Goal: Information Seeking & Learning: Check status

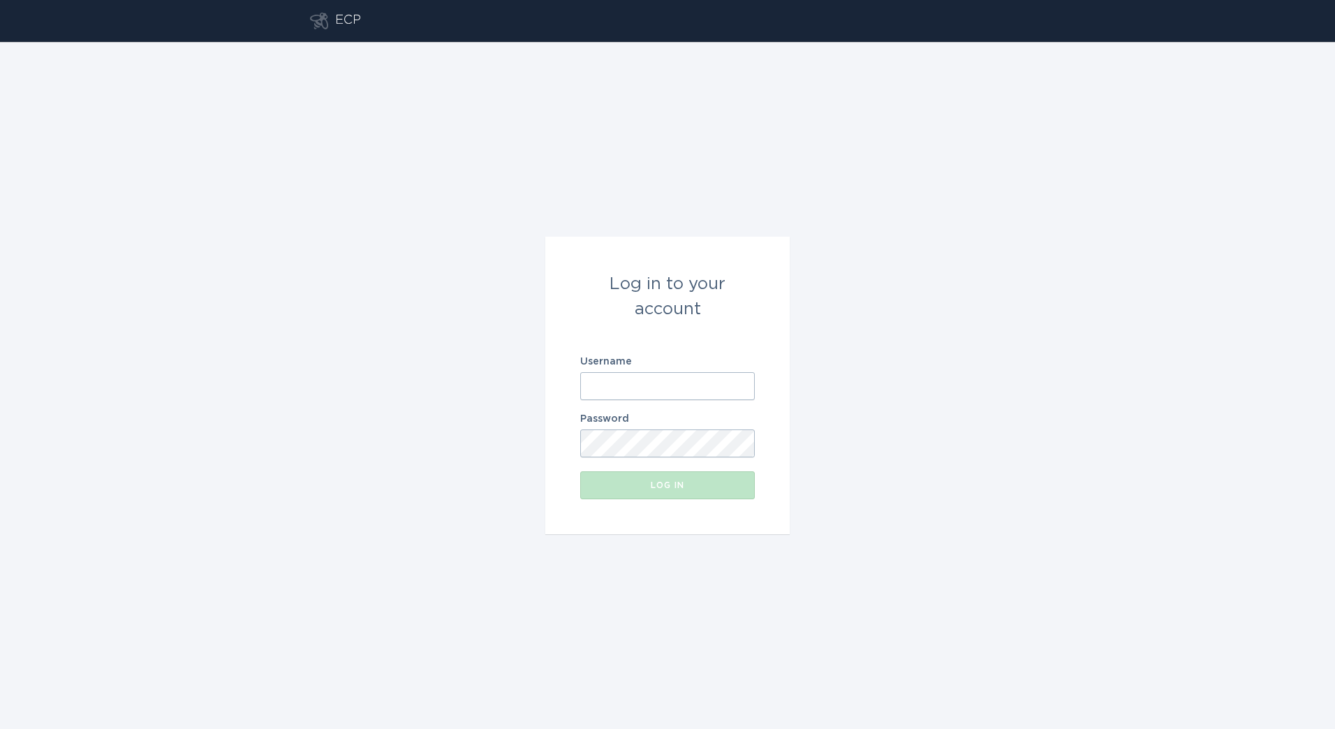
click at [696, 400] on input "Username" at bounding box center [667, 386] width 175 height 28
type input "[PERSON_NAME][EMAIL_ADDRESS][DOMAIN_NAME]"
click at [593, 485] on div "Log in" at bounding box center [667, 485] width 161 height 8
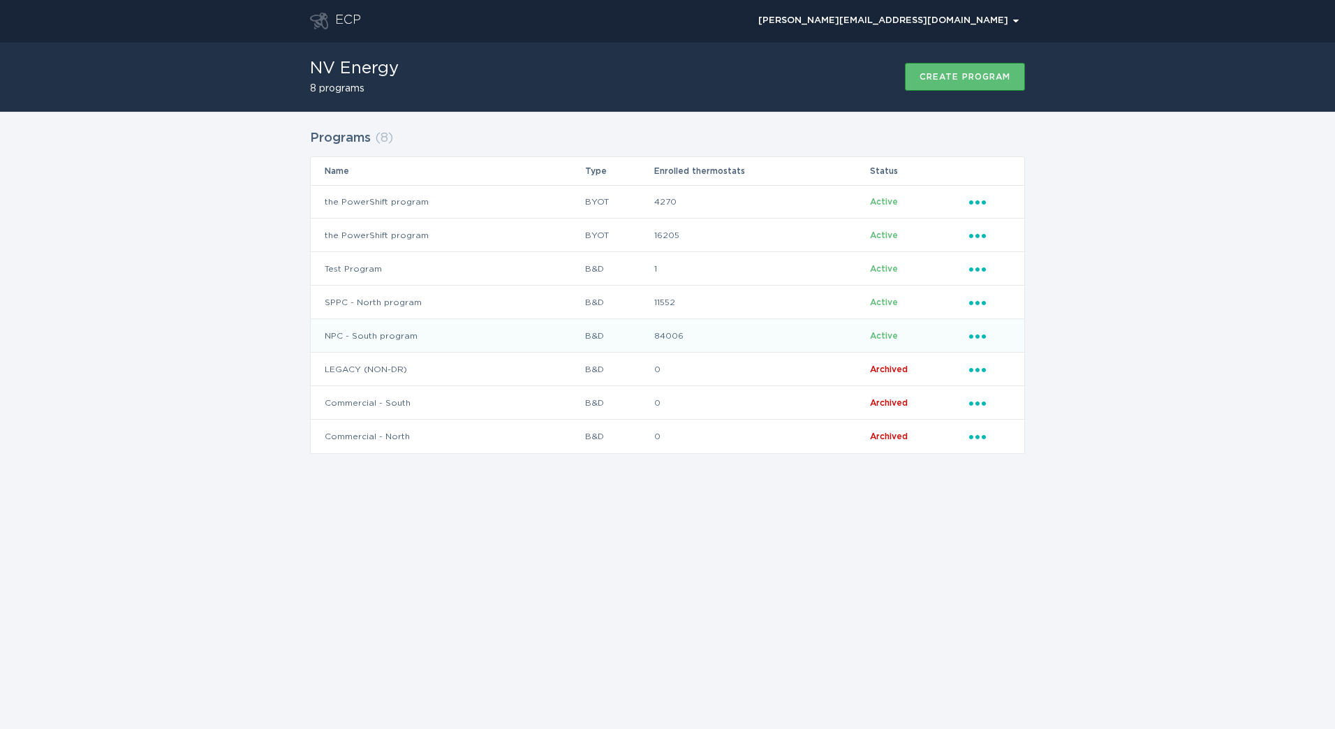
click at [616, 339] on td "B&D" at bounding box center [619, 336] width 69 height 34
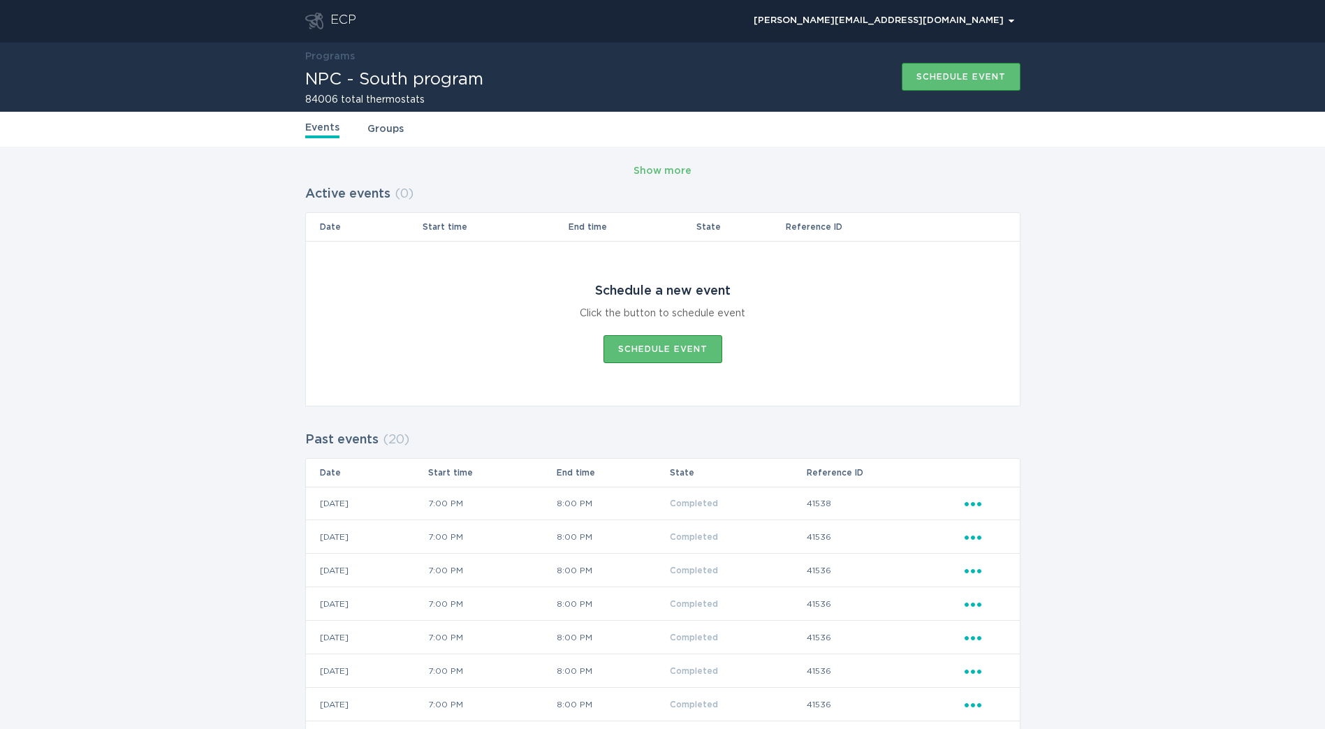
click at [392, 127] on link "Groups" at bounding box center [385, 129] width 36 height 15
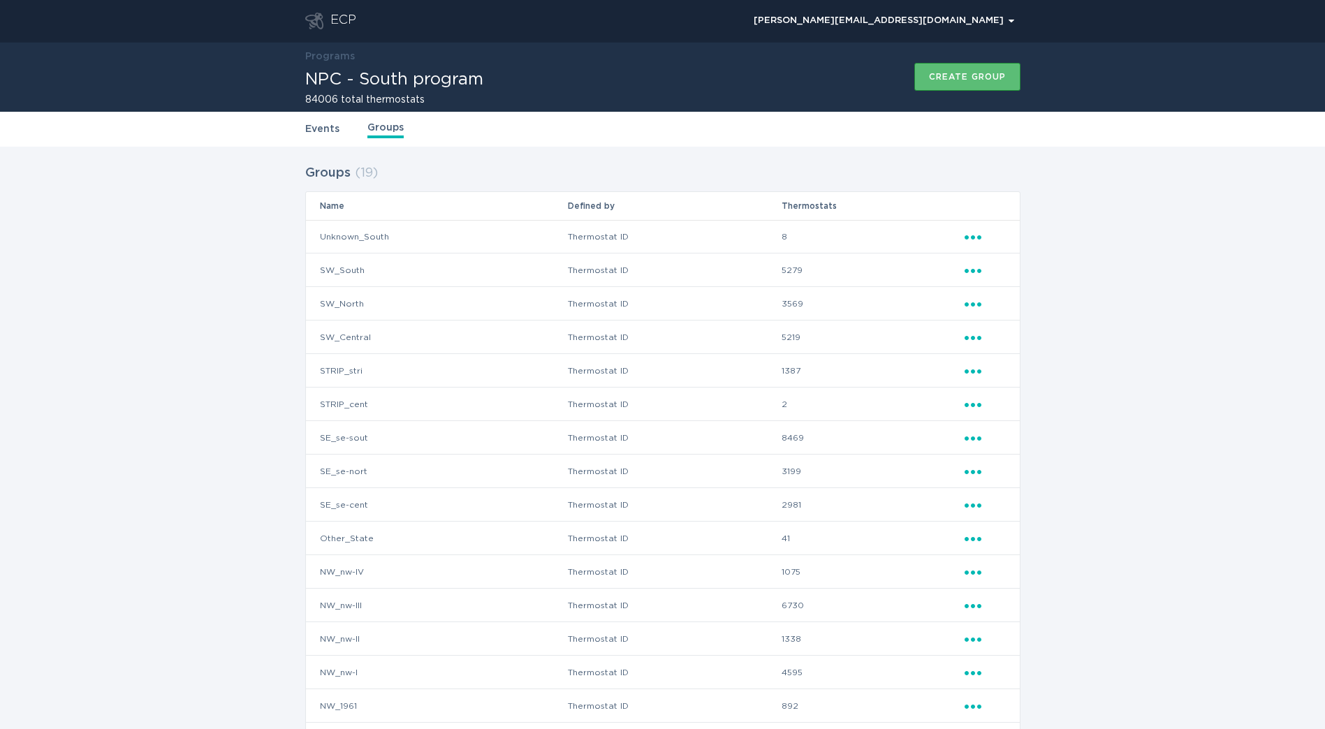
click at [329, 124] on link "Events" at bounding box center [322, 129] width 34 height 15
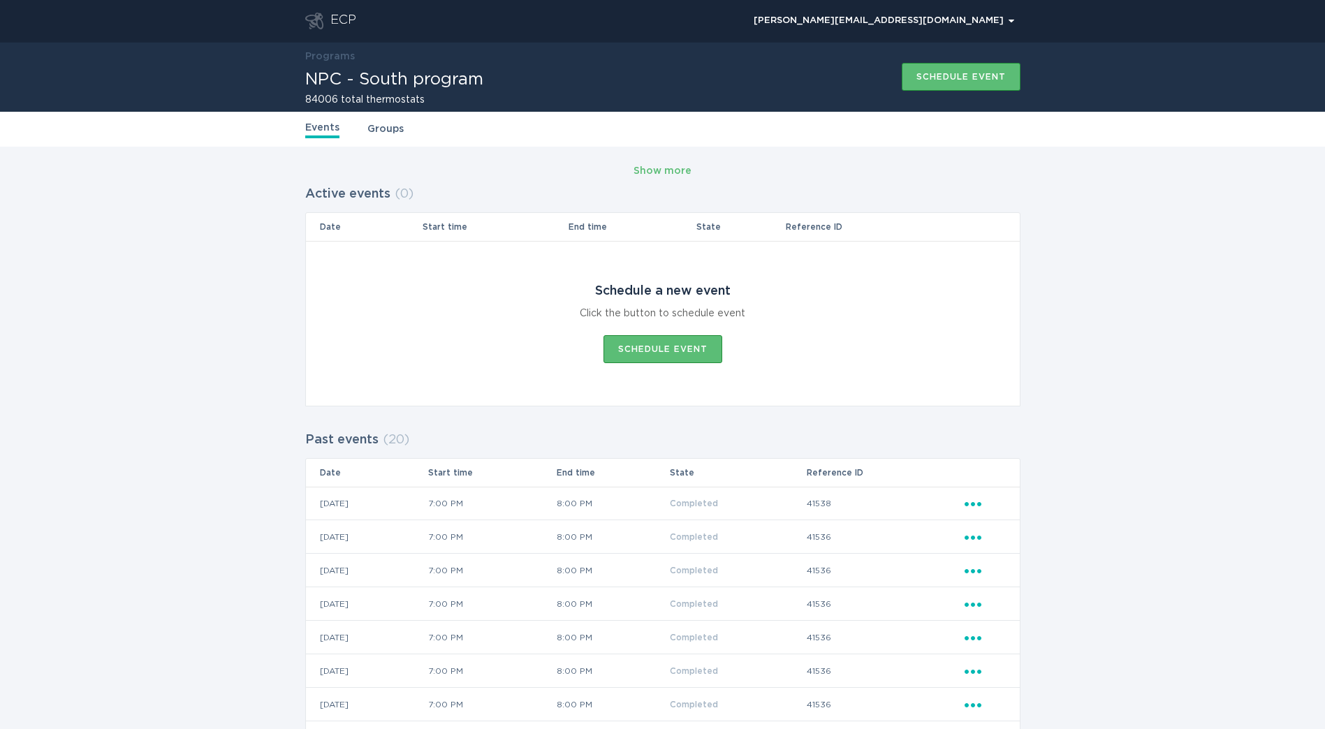
click at [641, 164] on div "Show more" at bounding box center [663, 170] width 58 height 15
click at [644, 173] on div "Show more" at bounding box center [663, 170] width 58 height 15
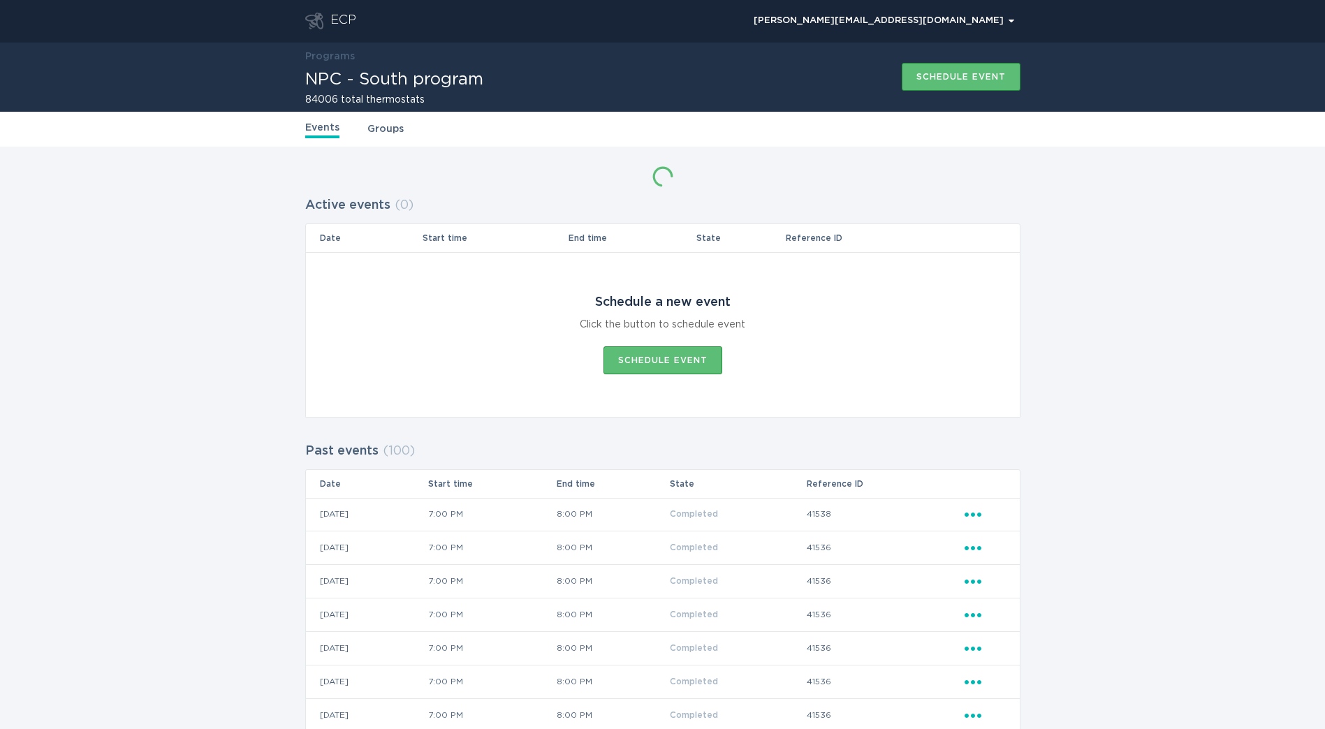
click at [645, 173] on div at bounding box center [663, 176] width 36 height 31
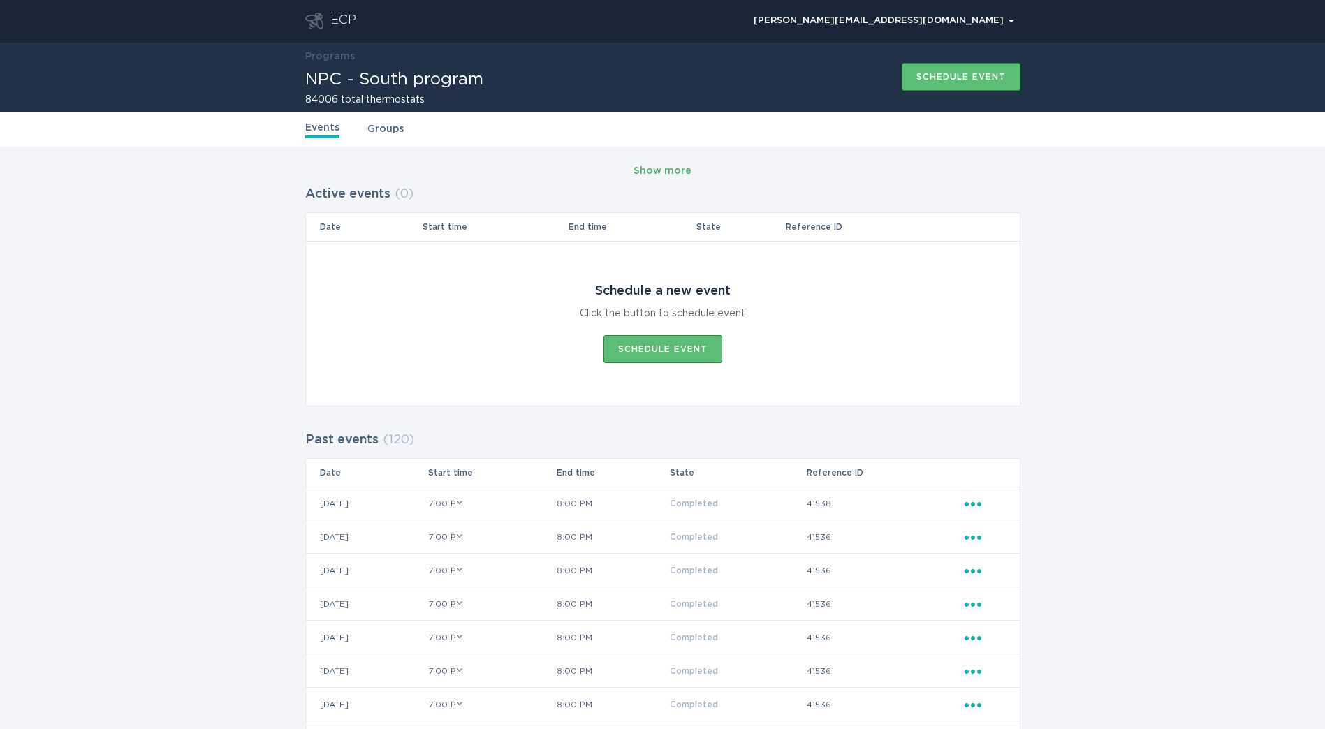
click at [644, 173] on div "Show more" at bounding box center [663, 170] width 58 height 15
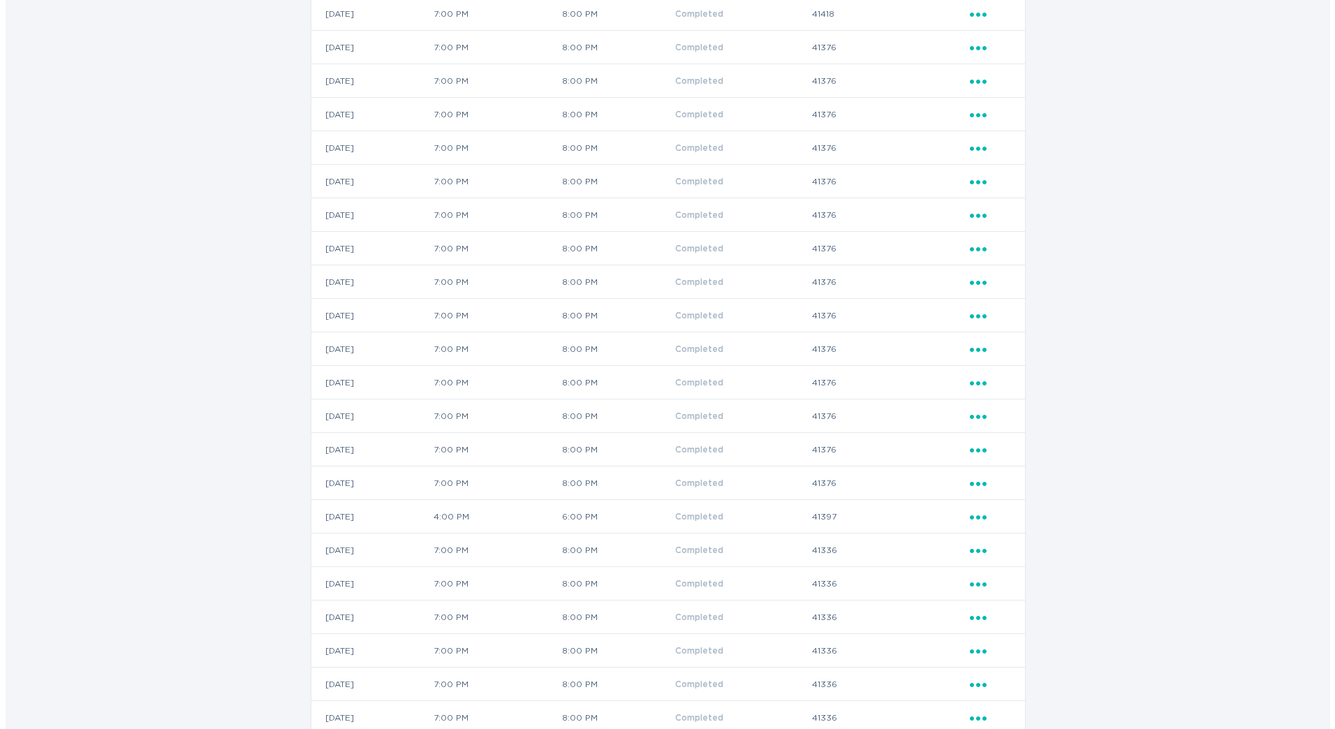
scroll to position [3413, 0]
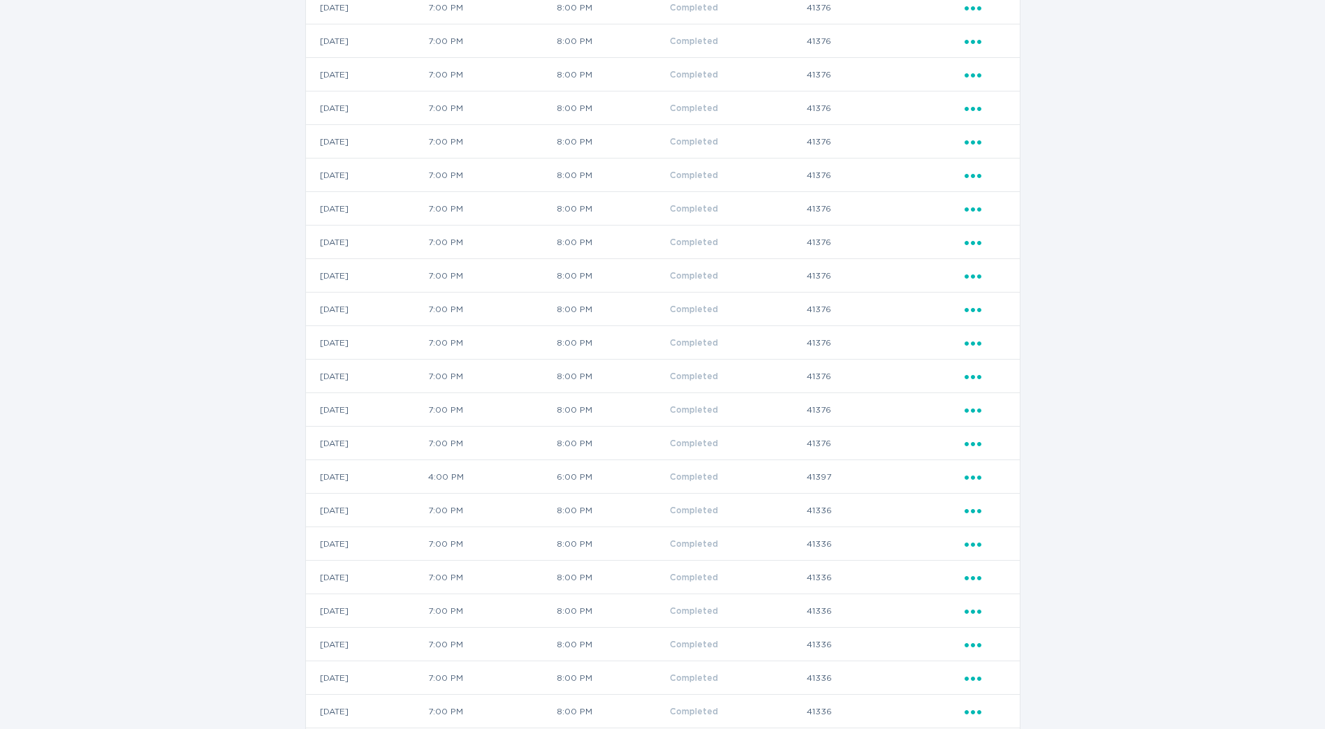
click at [966, 483] on div "Ellipsis" at bounding box center [985, 476] width 41 height 15
click at [993, 502] on div "View event summary" at bounding box center [1037, 501] width 145 height 32
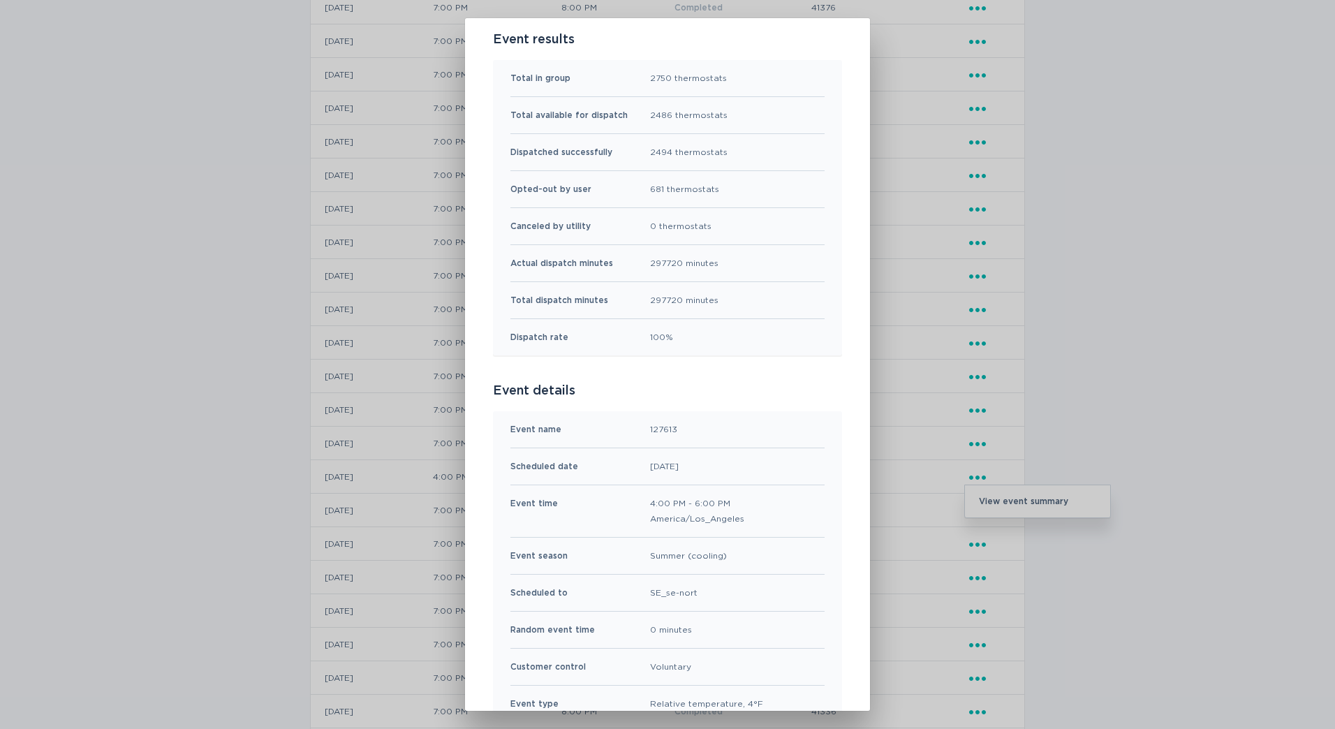
scroll to position [0, 0]
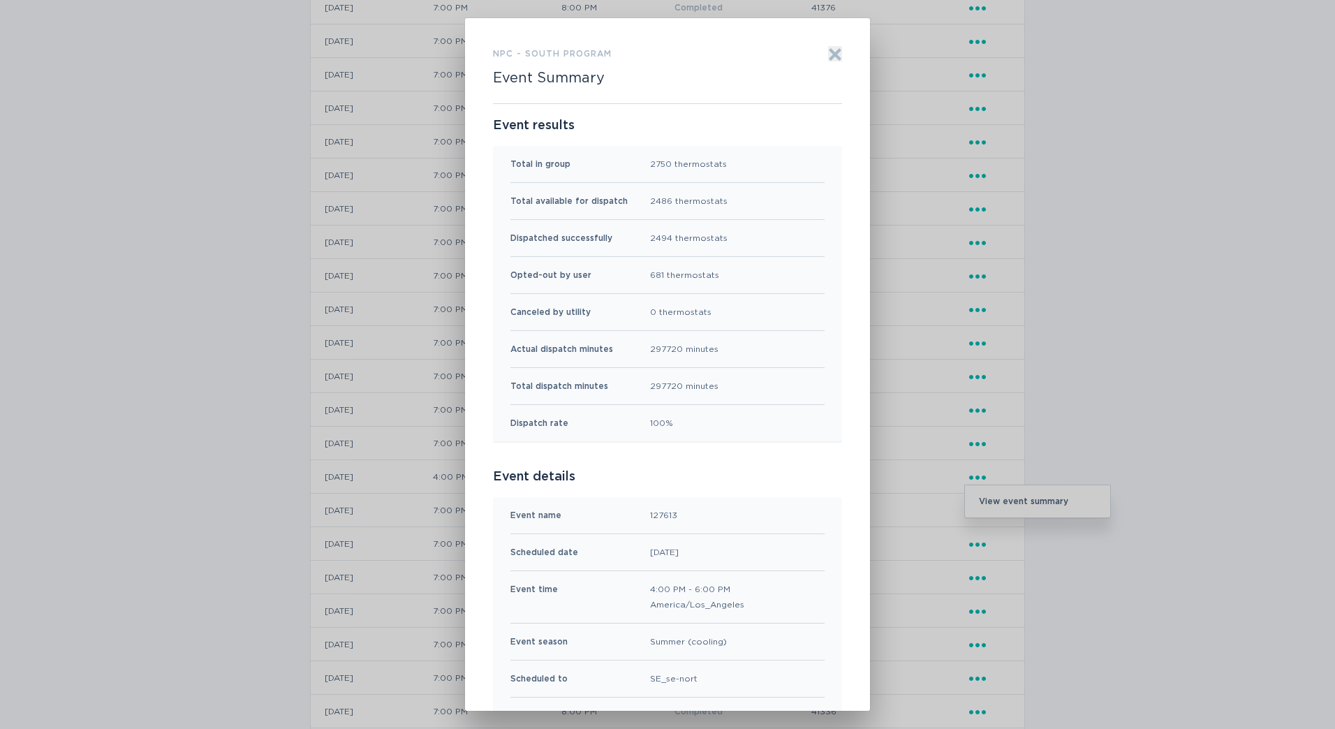
click at [693, 279] on div "681 thermostats" at bounding box center [684, 275] width 69 height 15
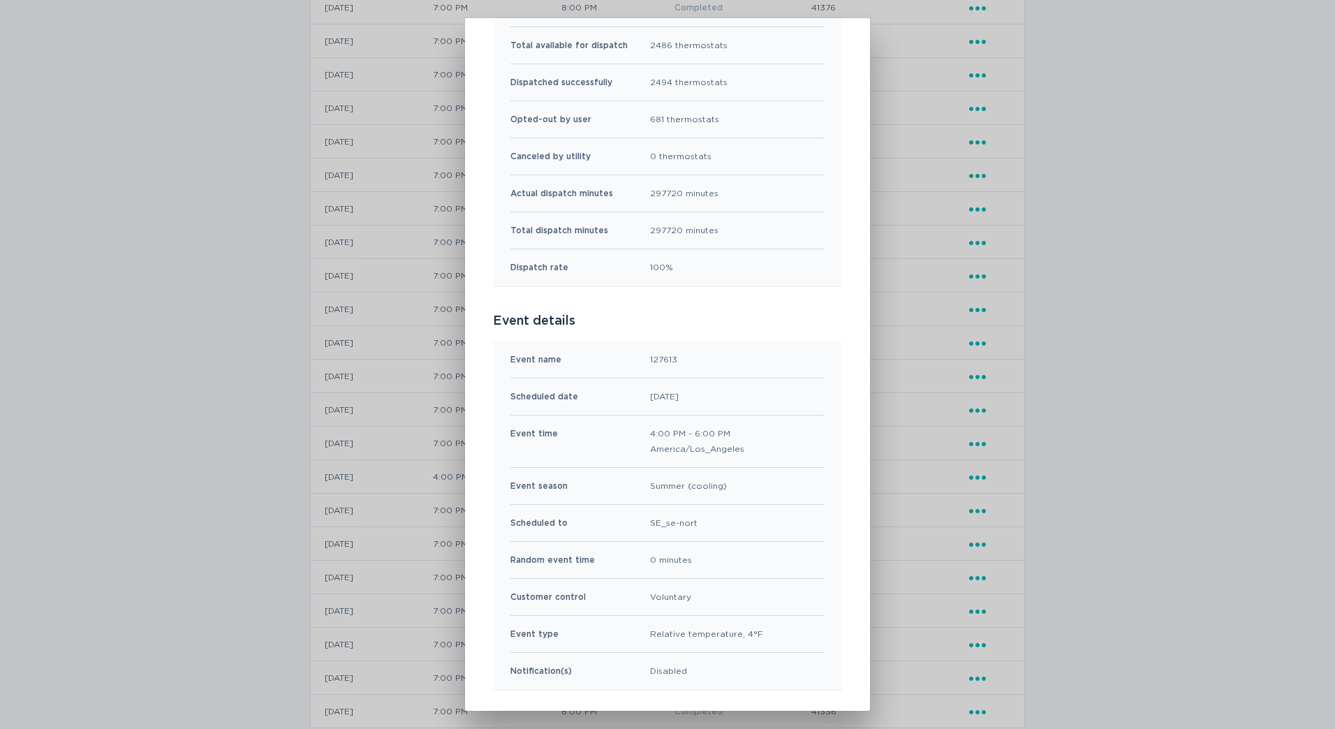
scroll to position [160, 0]
click at [650, 355] on div "127613" at bounding box center [663, 356] width 27 height 15
copy div "127613"
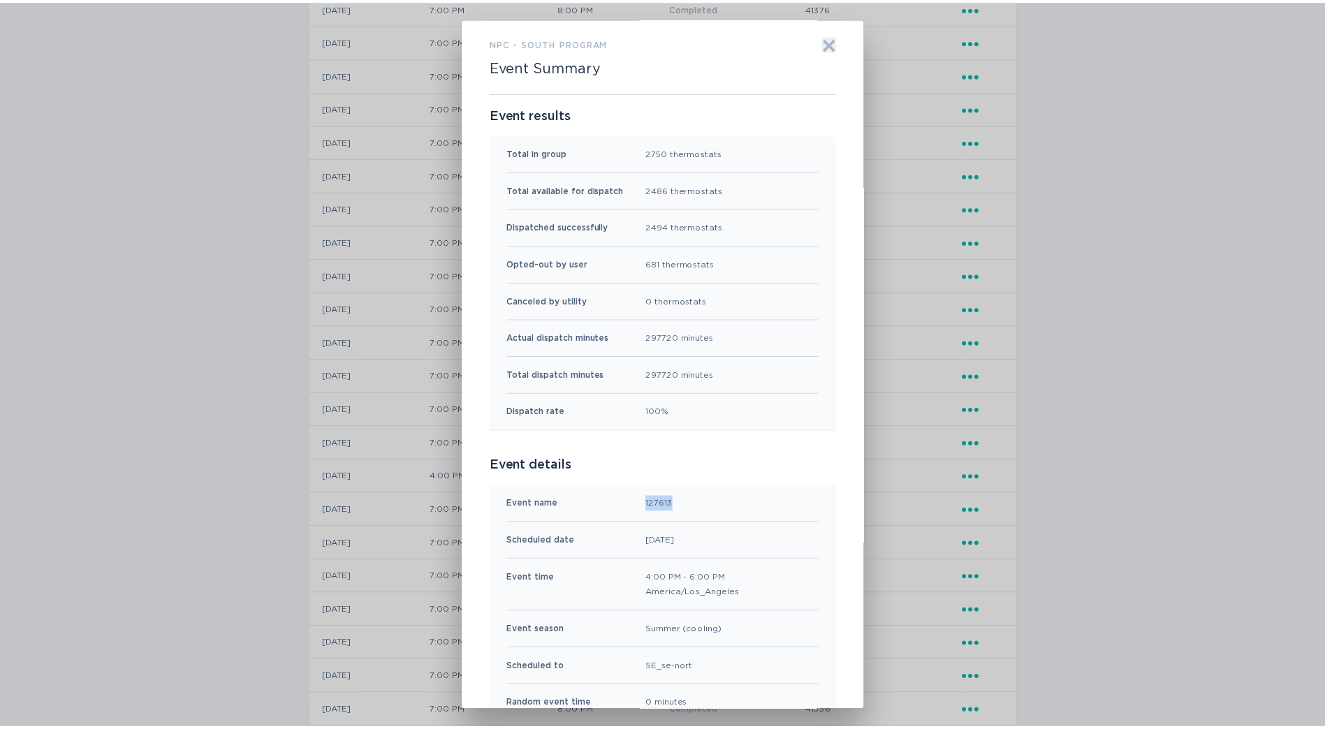
scroll to position [0, 0]
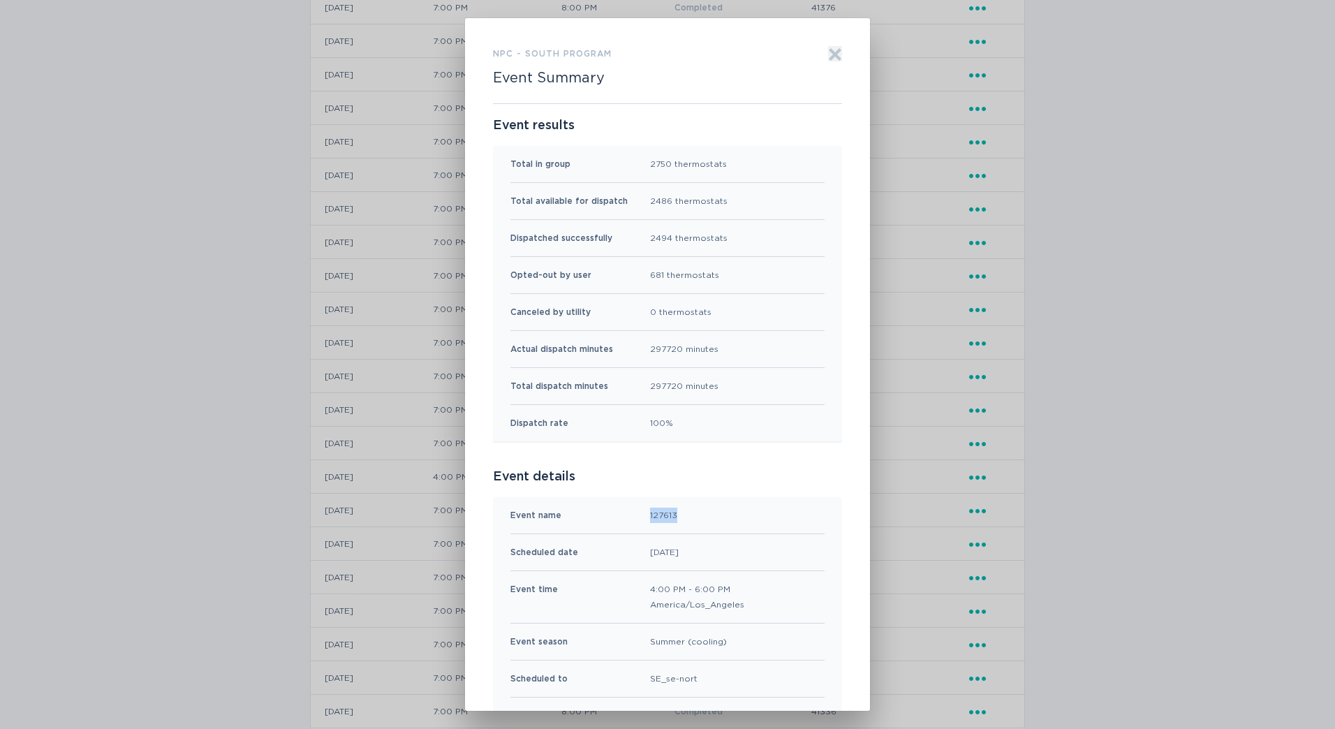
click at [828, 52] on icon "Exit" at bounding box center [835, 54] width 14 height 14
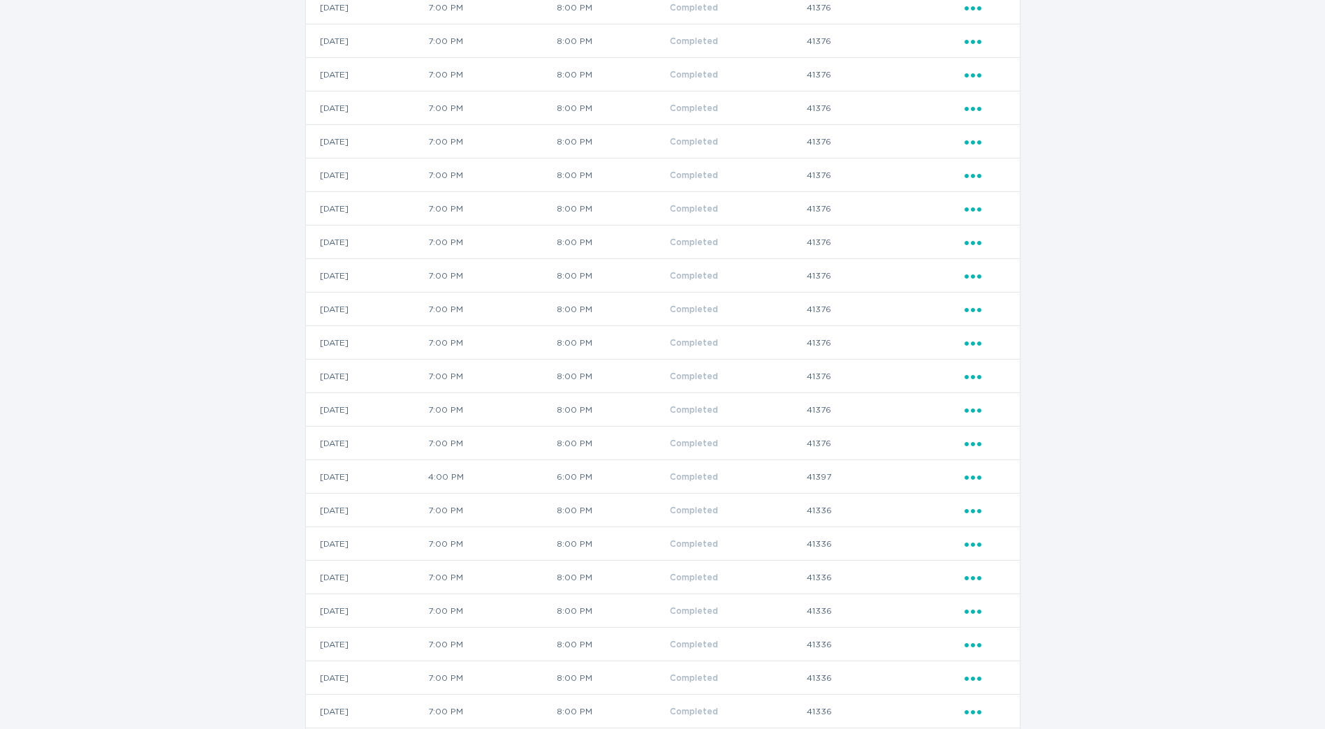
click at [842, 475] on td "41397" at bounding box center [885, 477] width 158 height 34
copy td "41397"
click at [837, 475] on td "41397" at bounding box center [885, 477] width 158 height 34
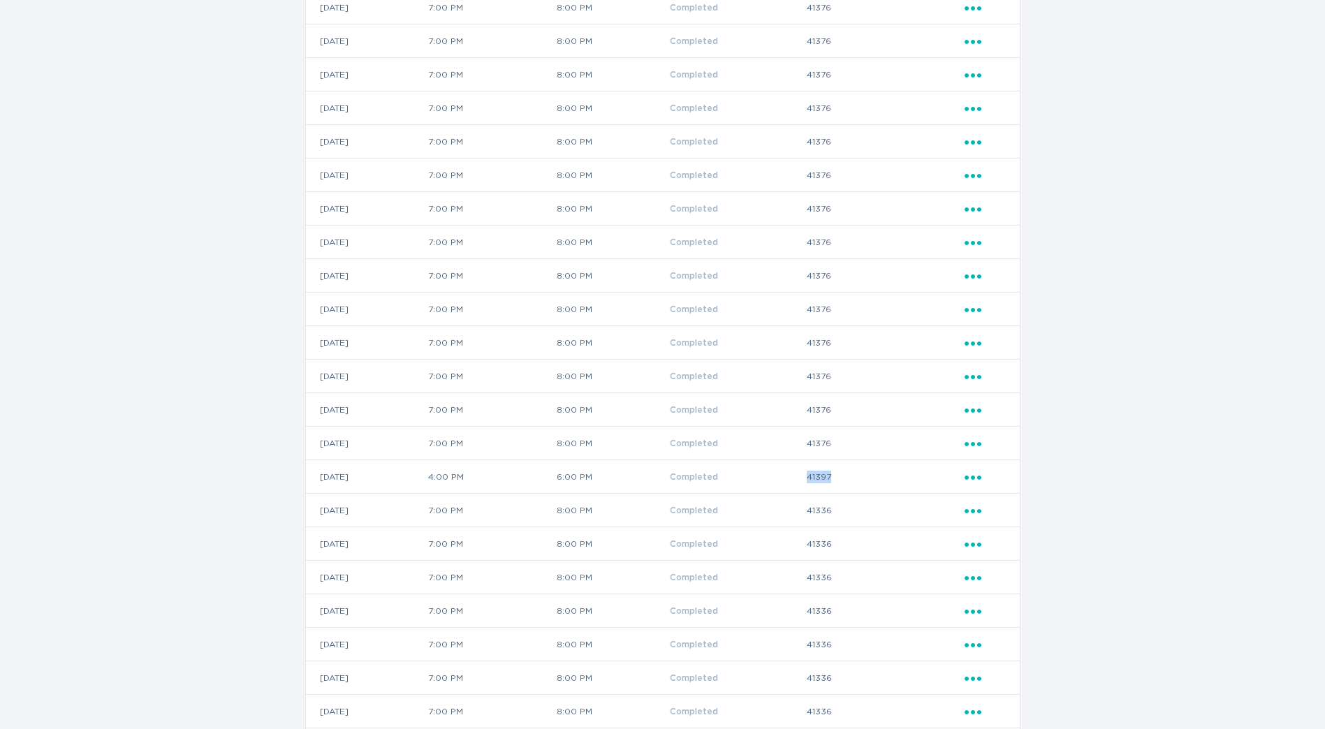
click at [830, 479] on td "41397" at bounding box center [885, 477] width 158 height 34
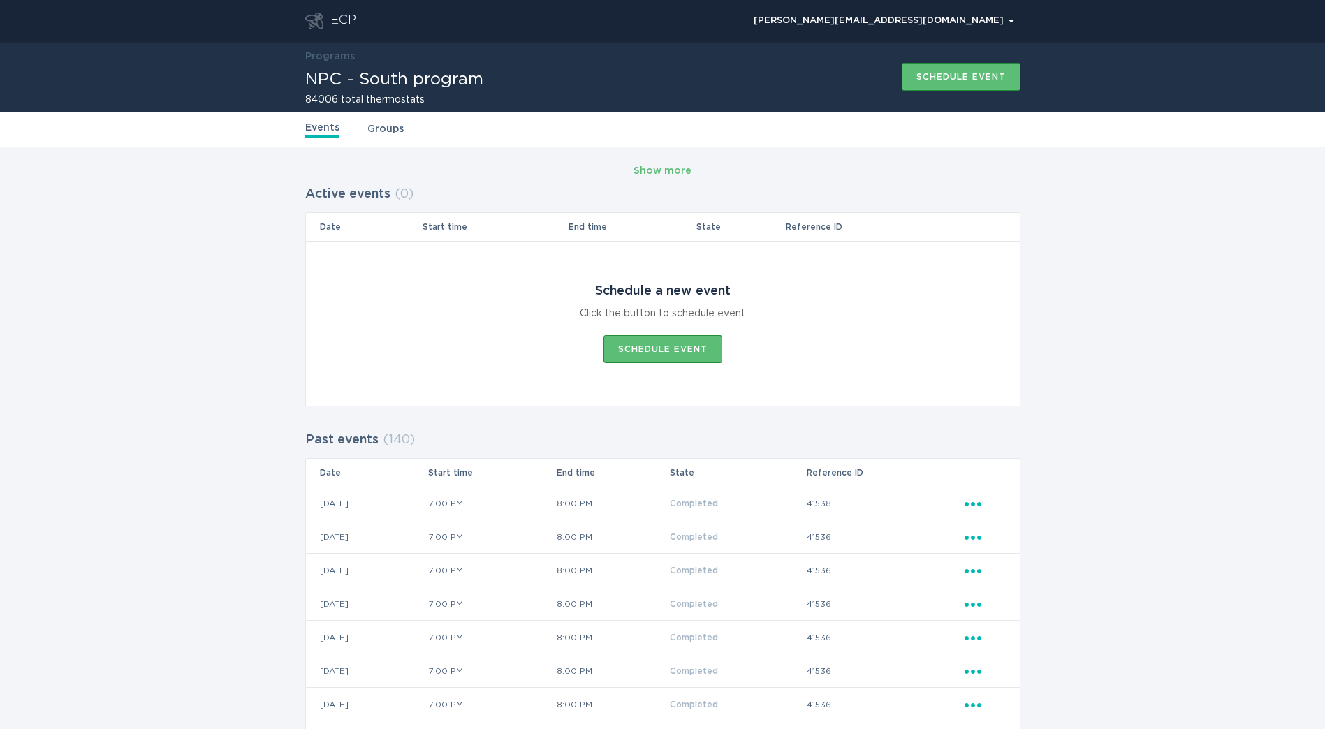
drag, startPoint x: 536, startPoint y: 550, endPoint x: 507, endPoint y: 187, distance: 364.3
click at [372, 138] on div "Events Groups" at bounding box center [662, 129] width 715 height 35
click at [380, 132] on link "Groups" at bounding box center [385, 129] width 36 height 15
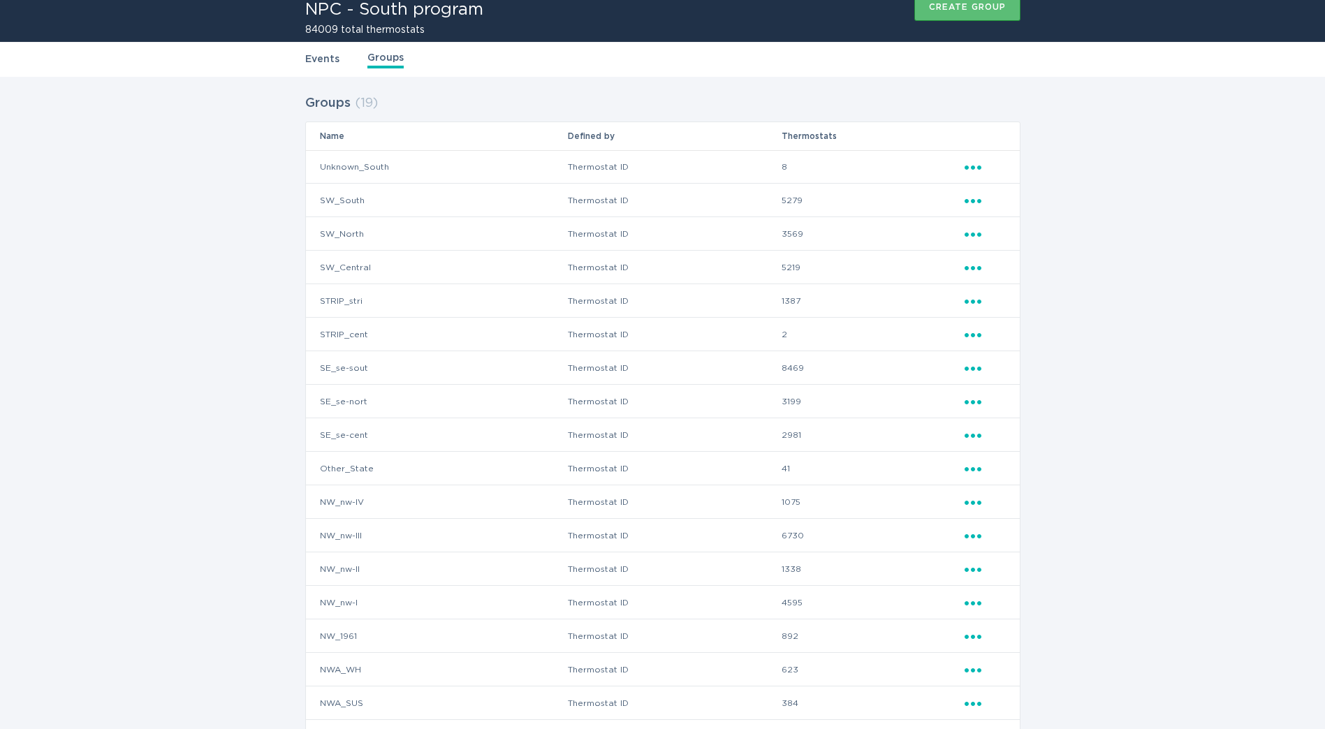
scroll to position [140, 0]
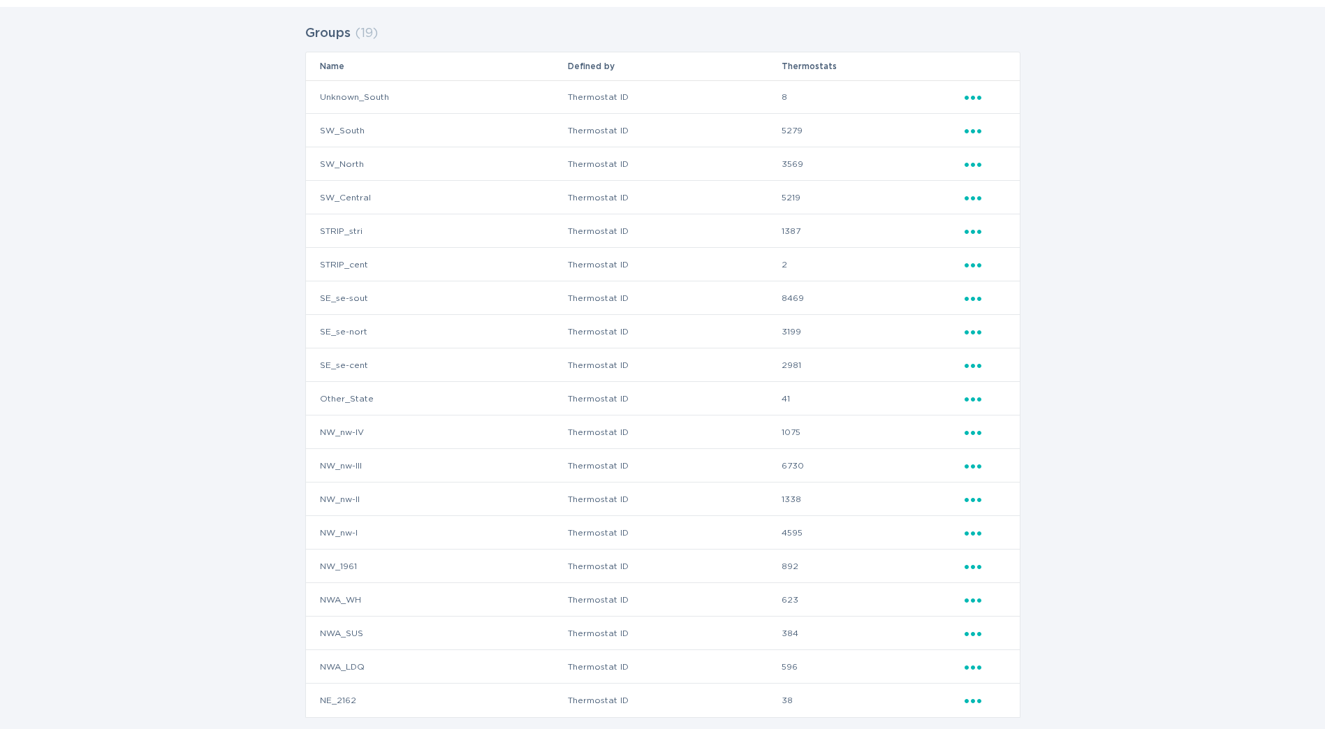
click at [833, 240] on td "1387" at bounding box center [872, 231] width 182 height 34
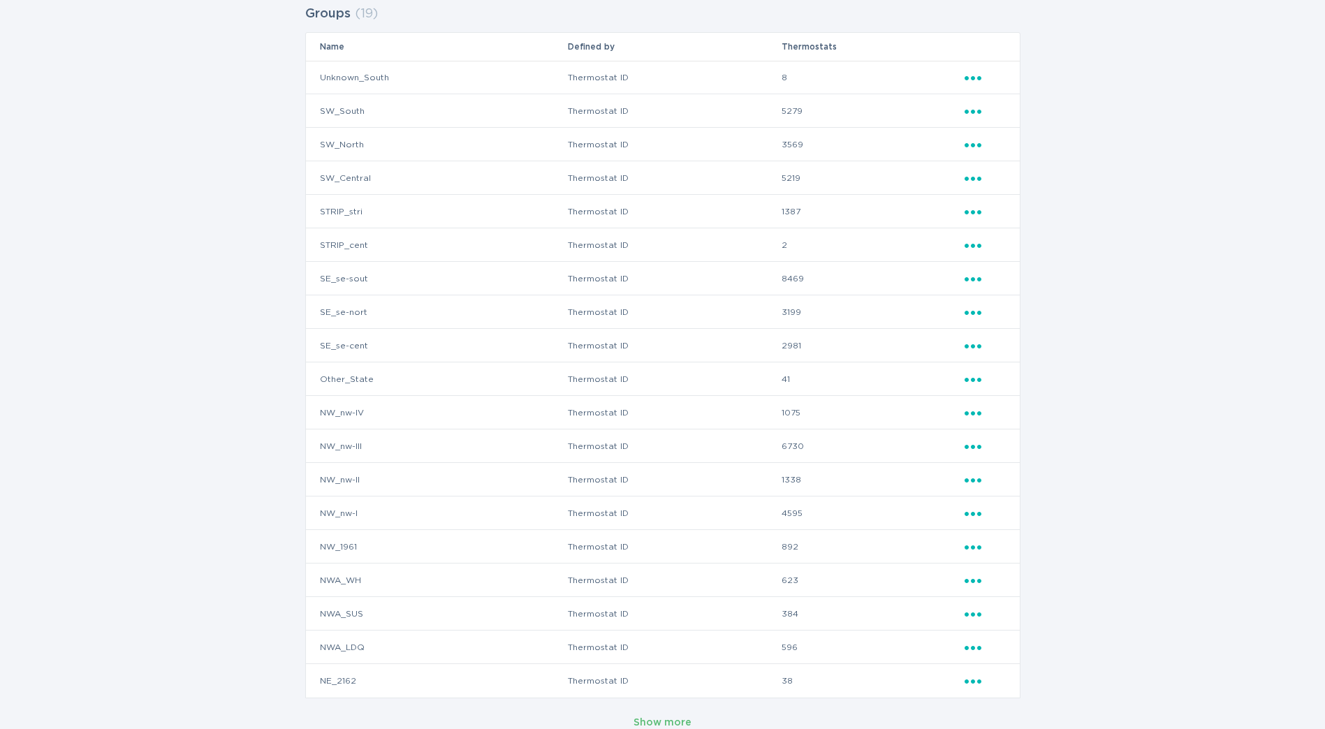
scroll to position [177, 0]
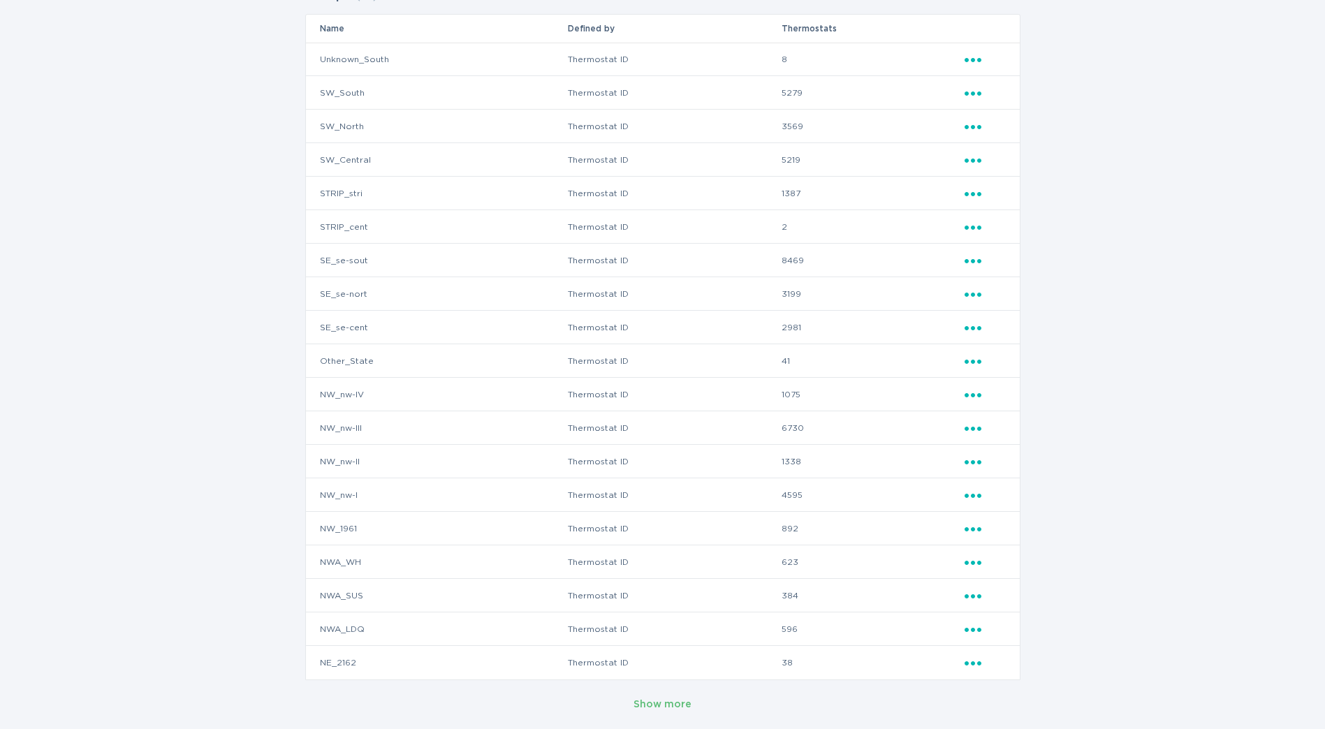
click at [664, 713] on button "Show more" at bounding box center [663, 704] width 58 height 21
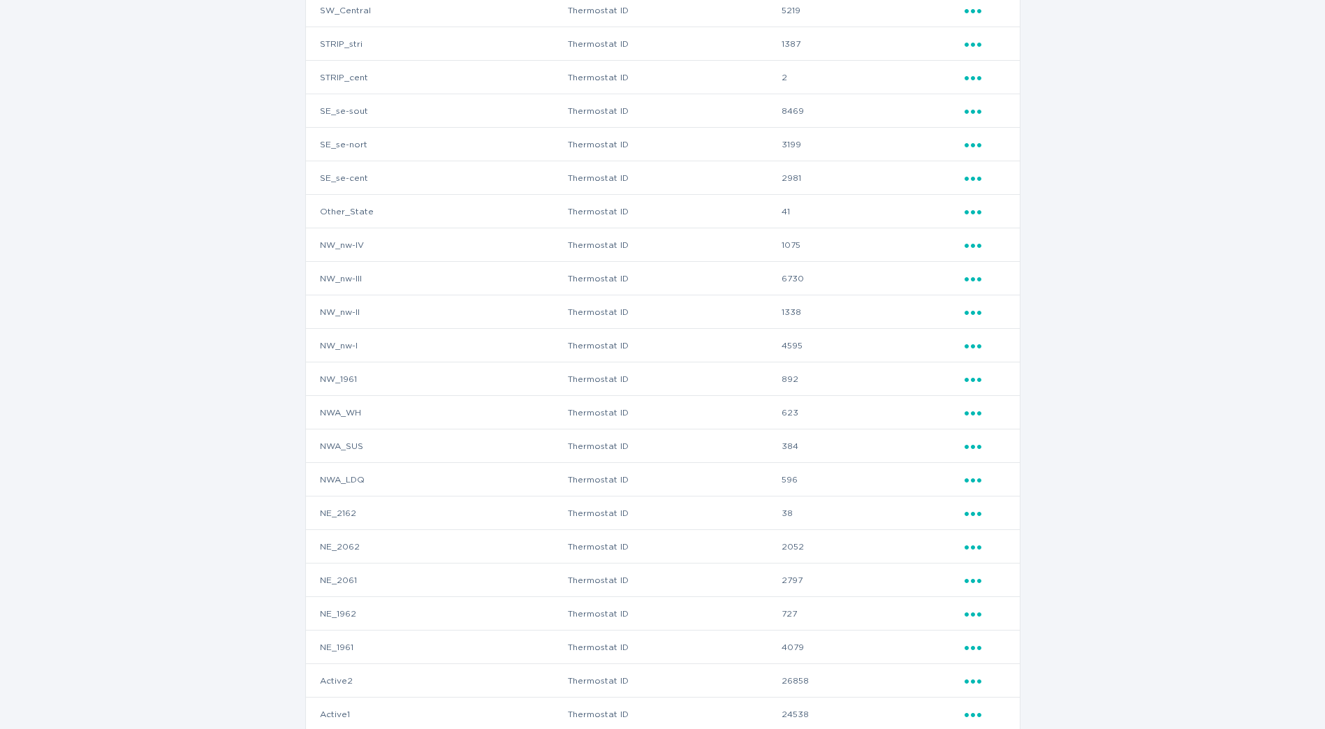
scroll to position [365, 0]
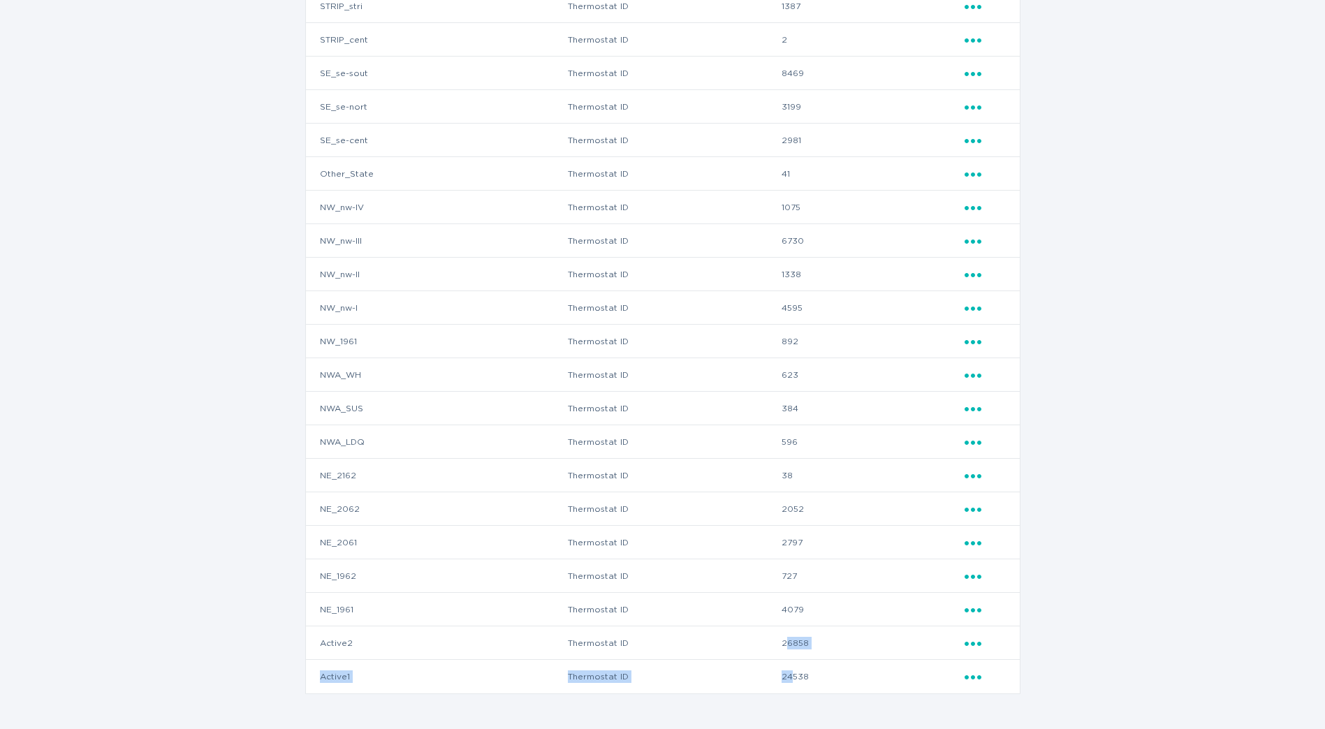
drag, startPoint x: 798, startPoint y: 673, endPoint x: 789, endPoint y: 645, distance: 29.4
click at [789, 645] on tbody "Unknown_South Thermostat ID 8 Ellipsis SW_South Thermostat ID 5279 Ellipsis SW_…" at bounding box center [663, 274] width 714 height 838
drag, startPoint x: 789, startPoint y: 645, endPoint x: 735, endPoint y: 646, distance: 53.8
click at [735, 646] on td "Thermostat ID" at bounding box center [674, 644] width 214 height 34
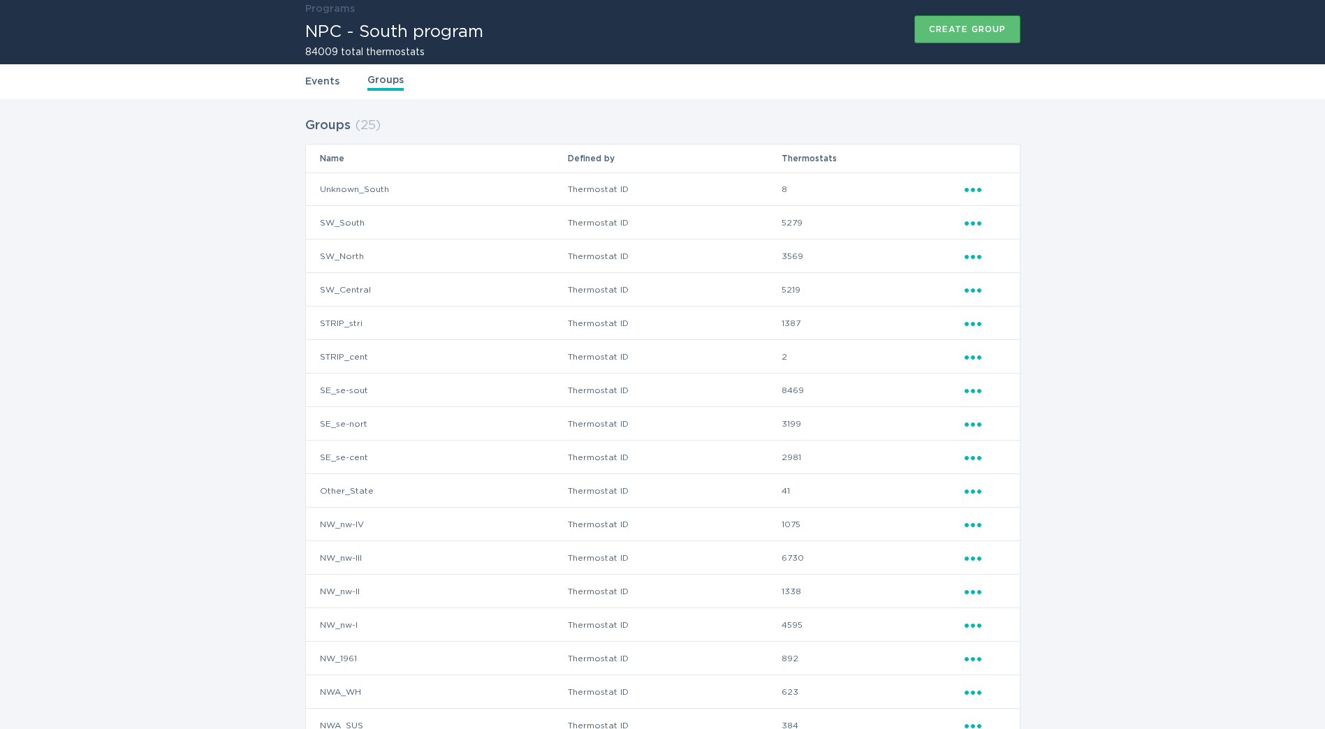
scroll to position [0, 0]
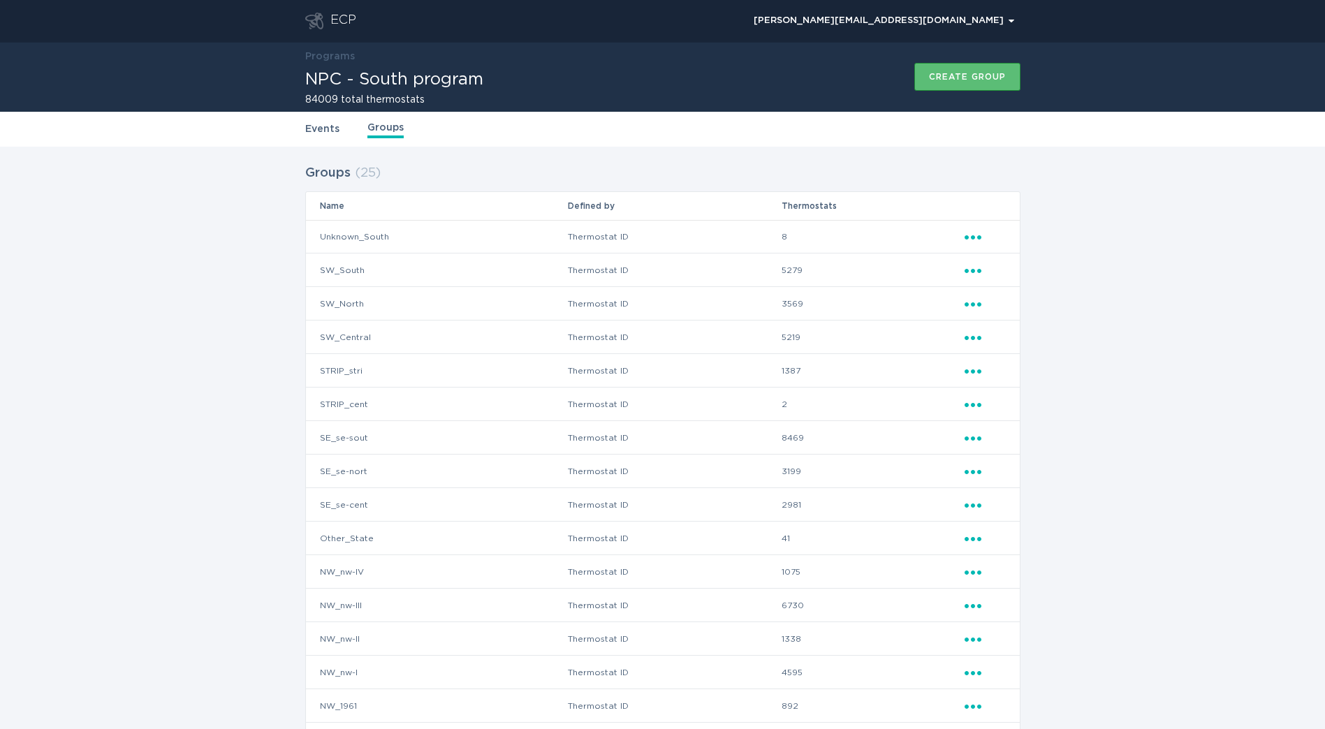
click at [344, 20] on div "ECP" at bounding box center [343, 21] width 26 height 17
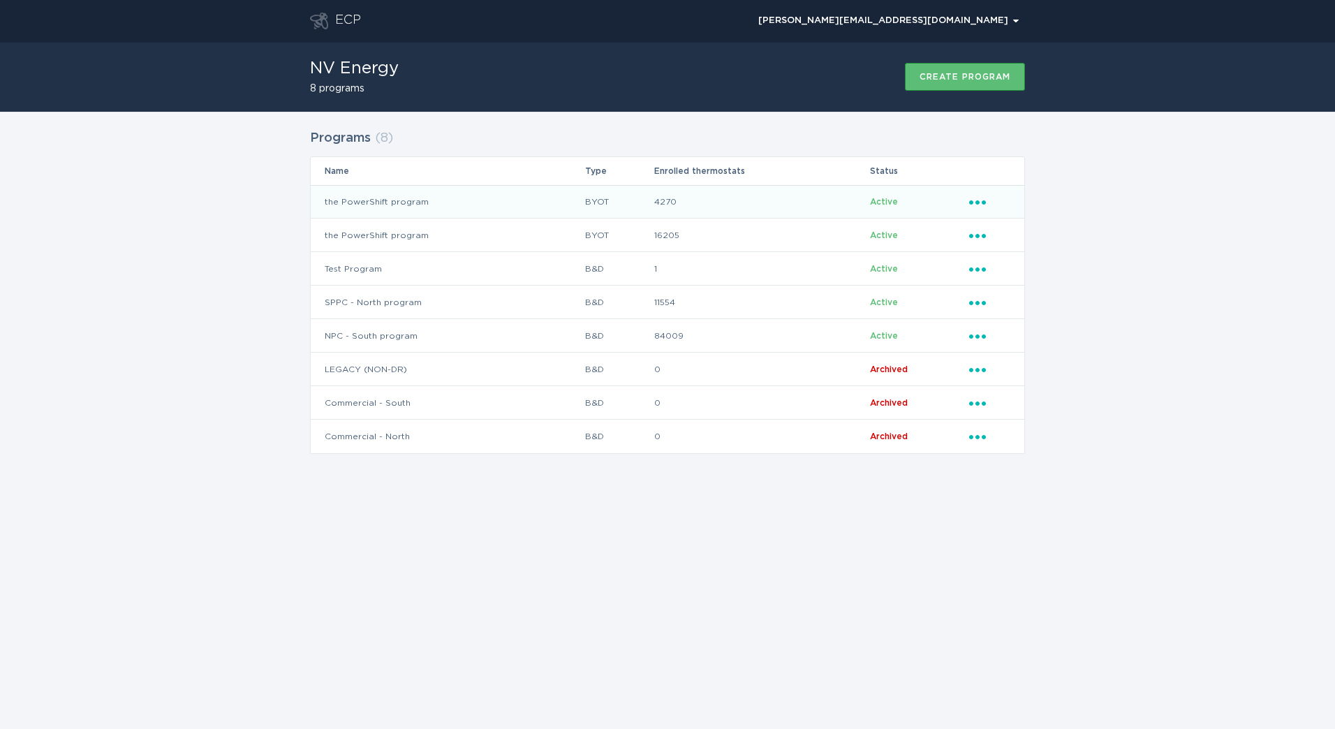
drag, startPoint x: 219, startPoint y: 184, endPoint x: 444, endPoint y: 201, distance: 225.6
click at [219, 184] on div "Programs ( 8 ) Name Type Enrolled thermostats Status the PowerShift program BYO…" at bounding box center [667, 300] width 1335 height 377
click at [601, 244] on td "BYOT" at bounding box center [619, 236] width 69 height 34
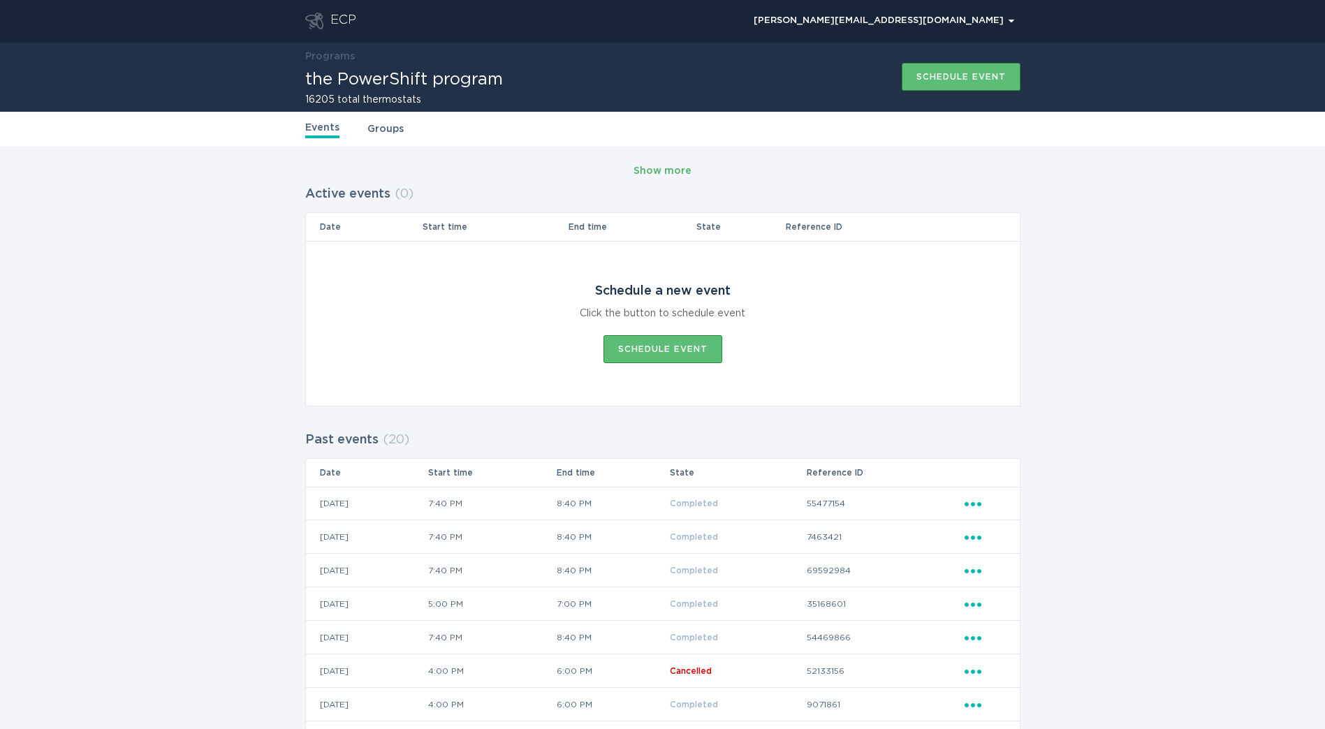
click at [647, 175] on div "Show more" at bounding box center [663, 170] width 58 height 15
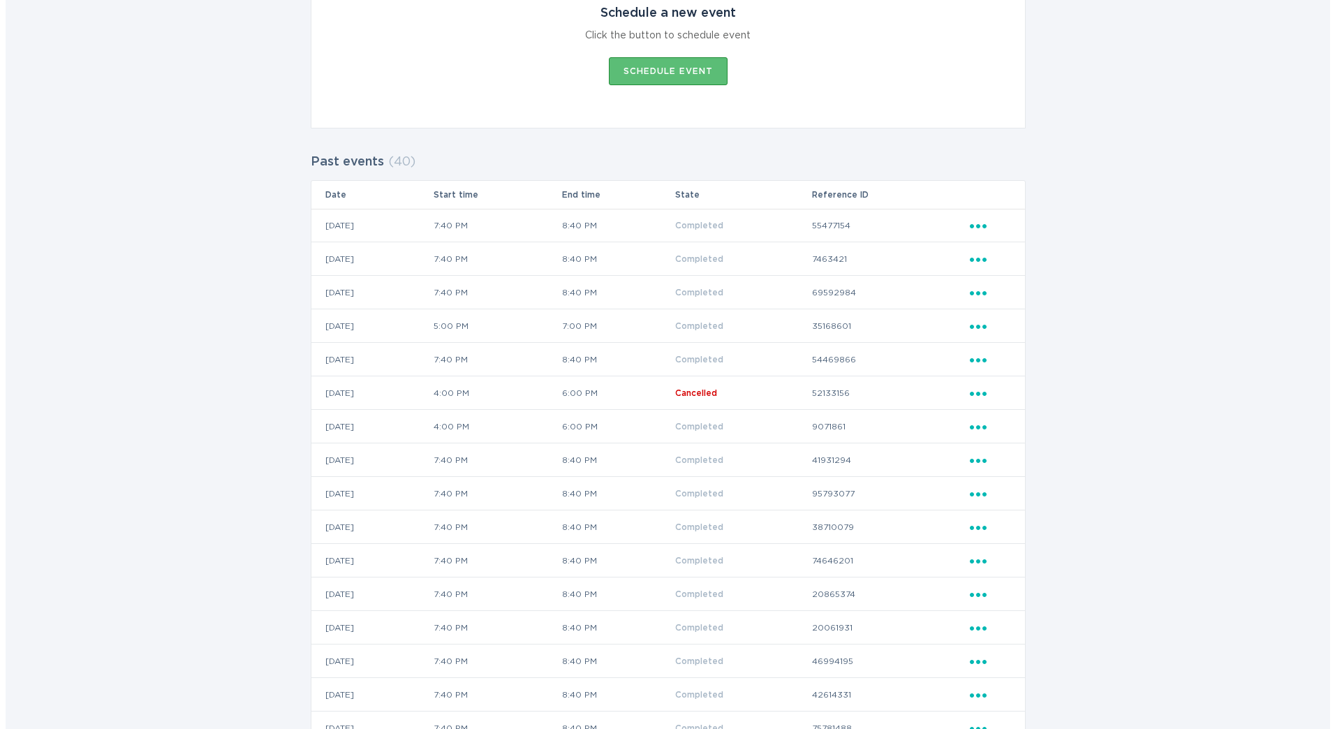
scroll to position [279, 0]
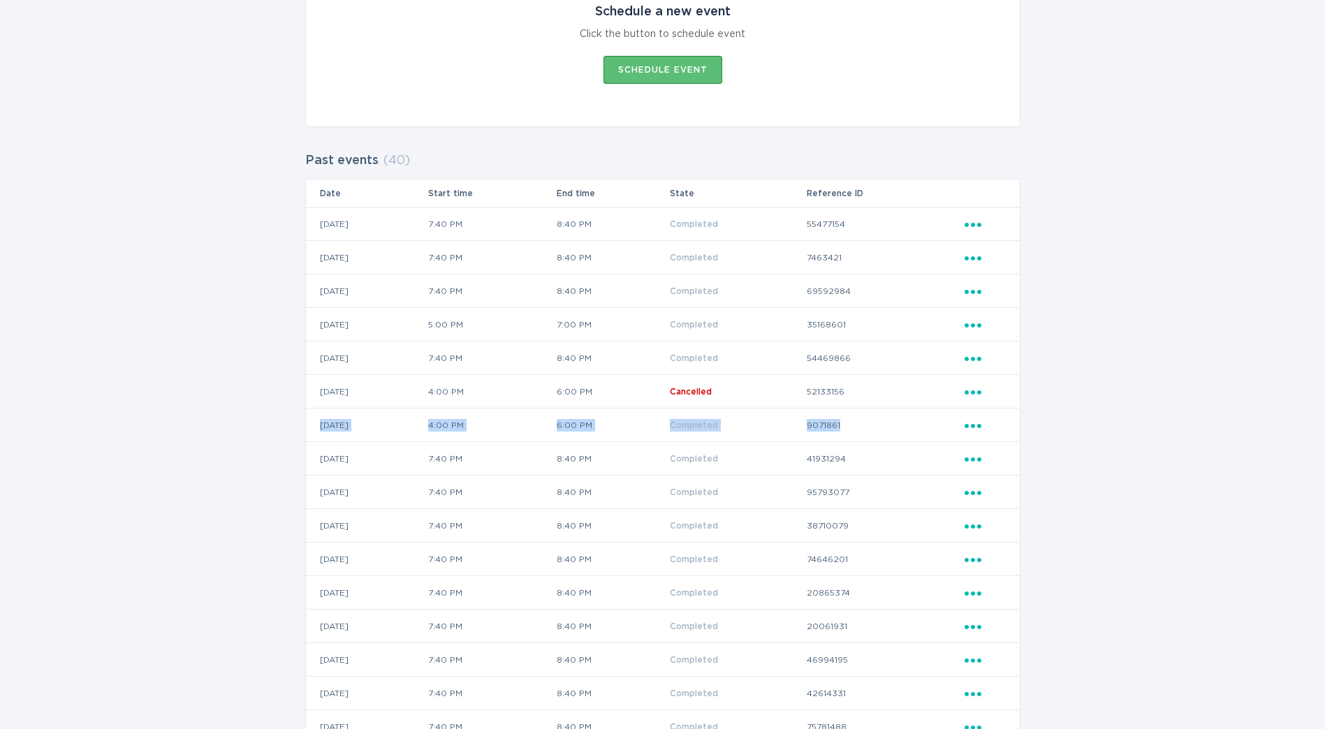
drag, startPoint x: 316, startPoint y: 428, endPoint x: 958, endPoint y: 419, distance: 642.0
click at [958, 419] on tr "[DATE] 4:00 PM 6:00 PM Completed 9071861 Ellipsis" at bounding box center [663, 426] width 714 height 34
drag, startPoint x: 958, startPoint y: 419, endPoint x: 972, endPoint y: 423, distance: 13.7
click at [972, 423] on icon "Ellipsis" at bounding box center [975, 424] width 20 height 12
click at [974, 439] on div "View event summary" at bounding box center [1037, 450] width 145 height 32
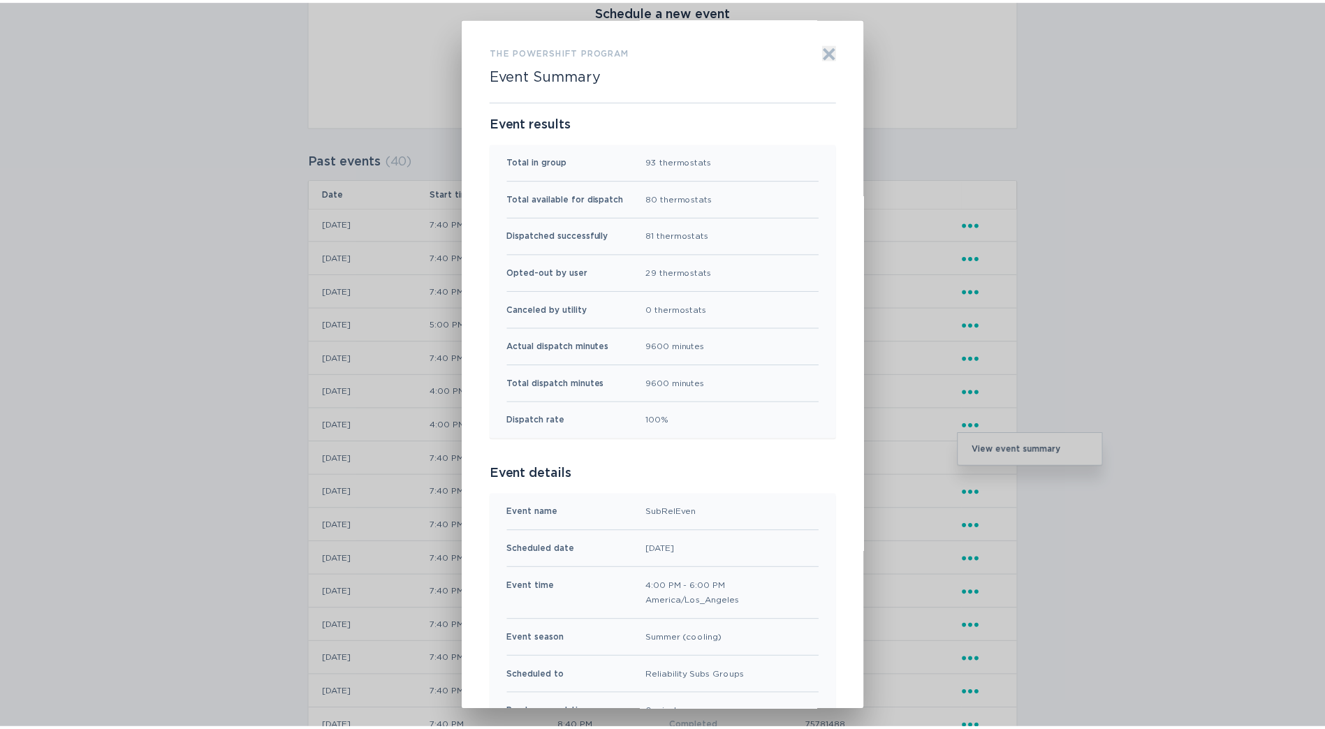
scroll to position [0, 0]
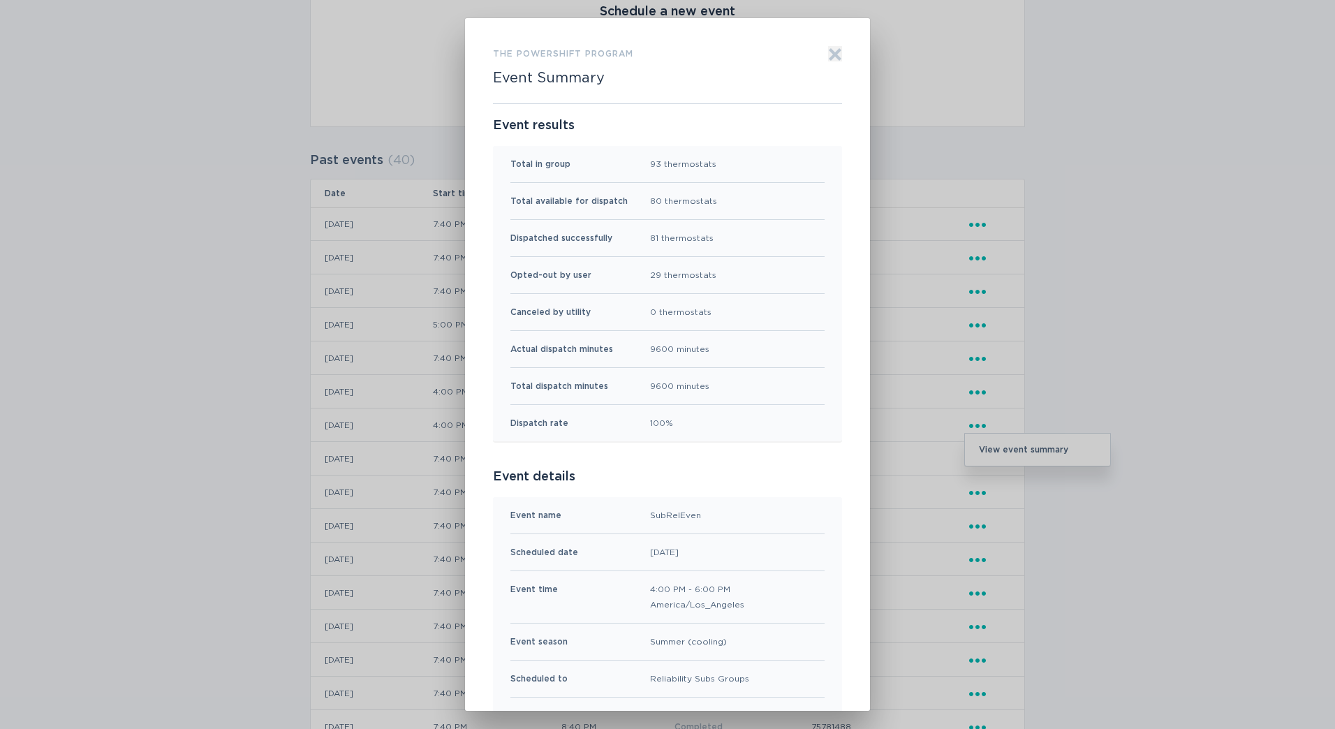
click at [830, 58] on icon "Exit" at bounding box center [835, 55] width 10 height 10
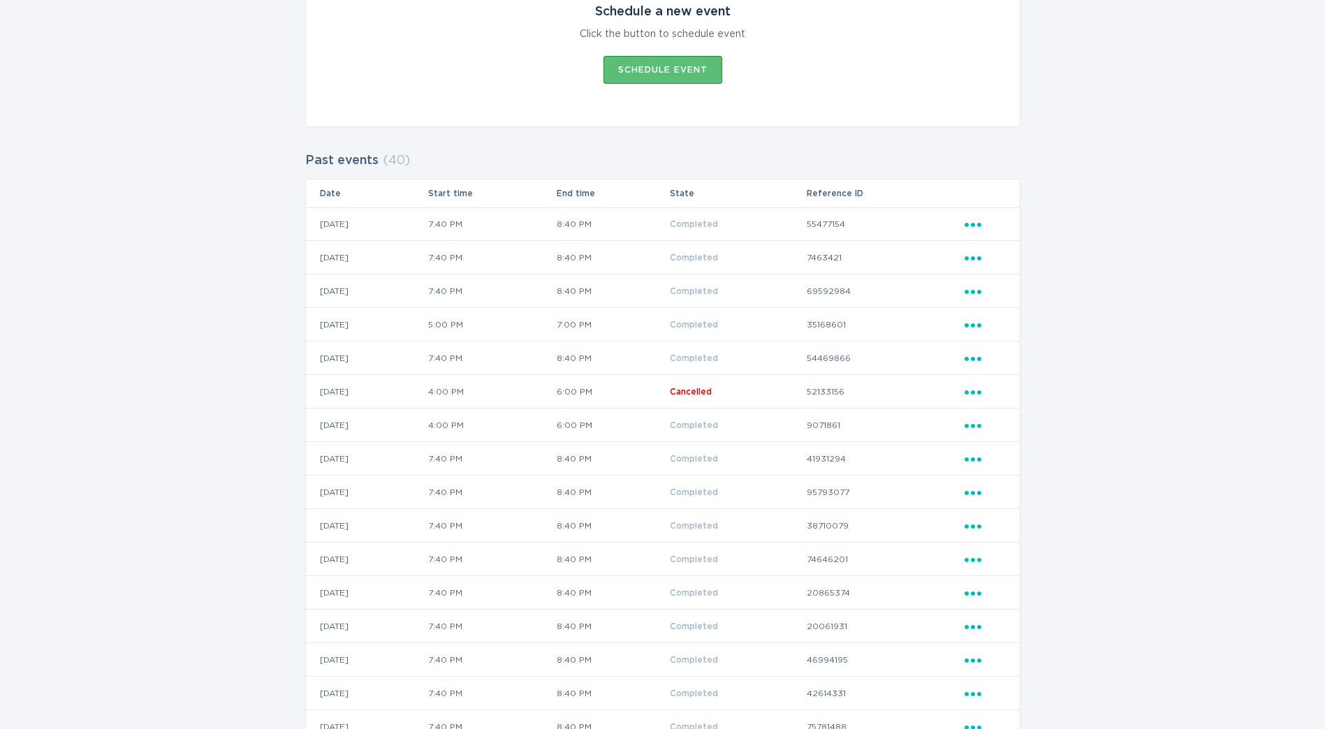
click at [849, 420] on td "9071861" at bounding box center [885, 426] width 158 height 34
copy td "9071861"
